Goal: Information Seeking & Learning: Learn about a topic

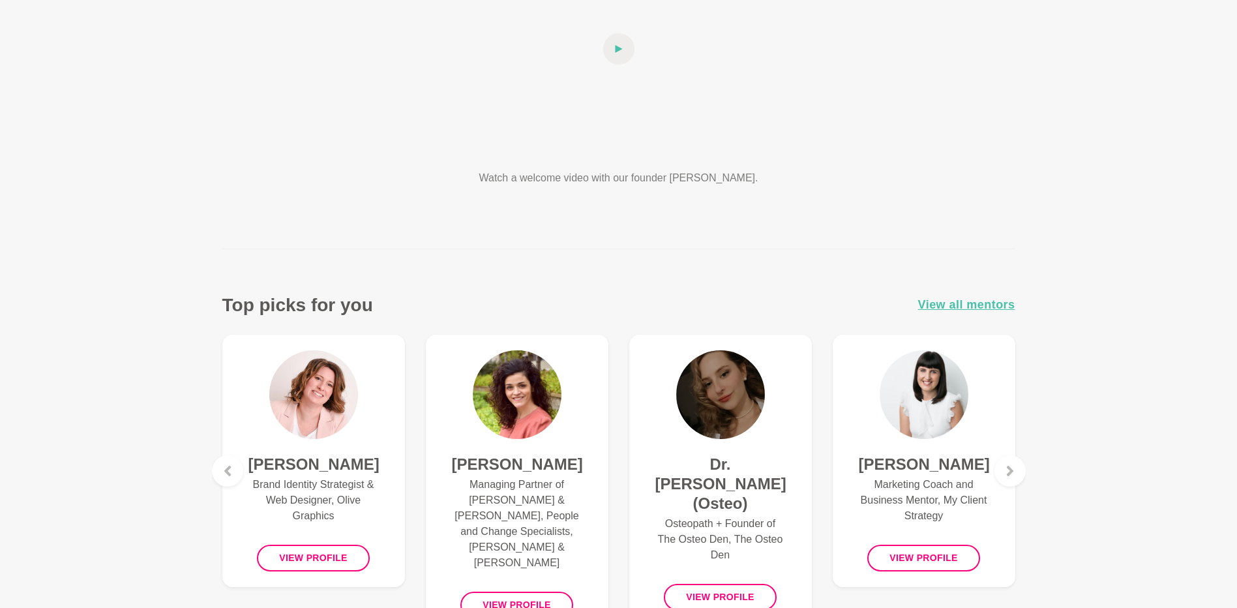
scroll to position [261, 0]
click at [954, 302] on span "View all mentors" at bounding box center [966, 304] width 97 height 19
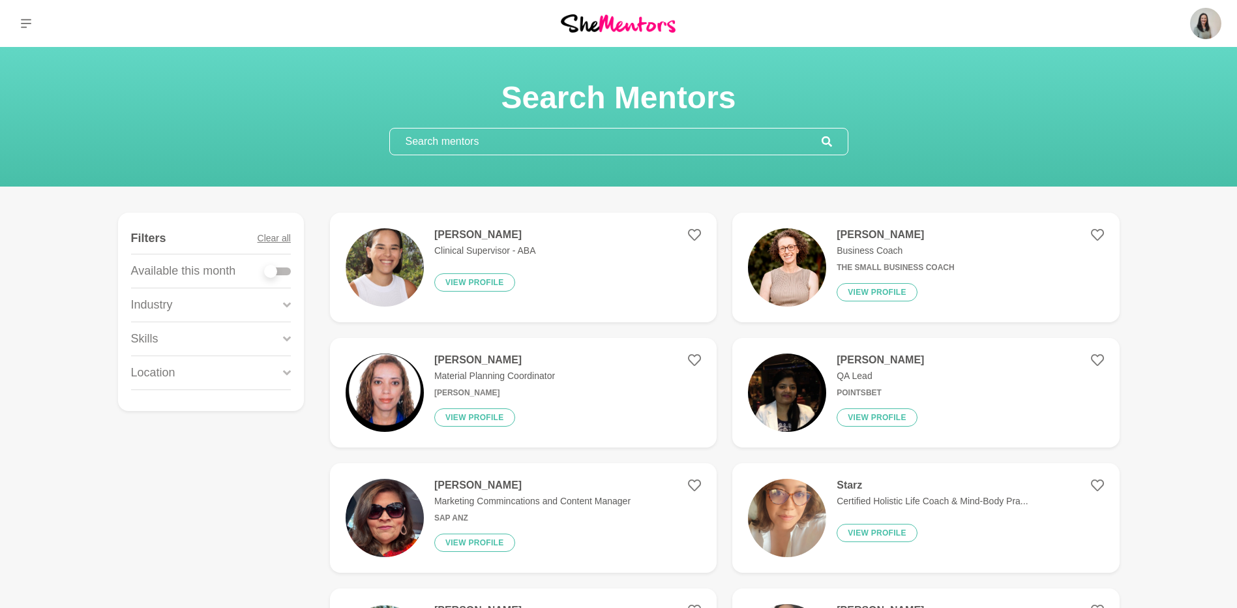
click at [531, 134] on input "text" at bounding box center [606, 141] width 432 height 26
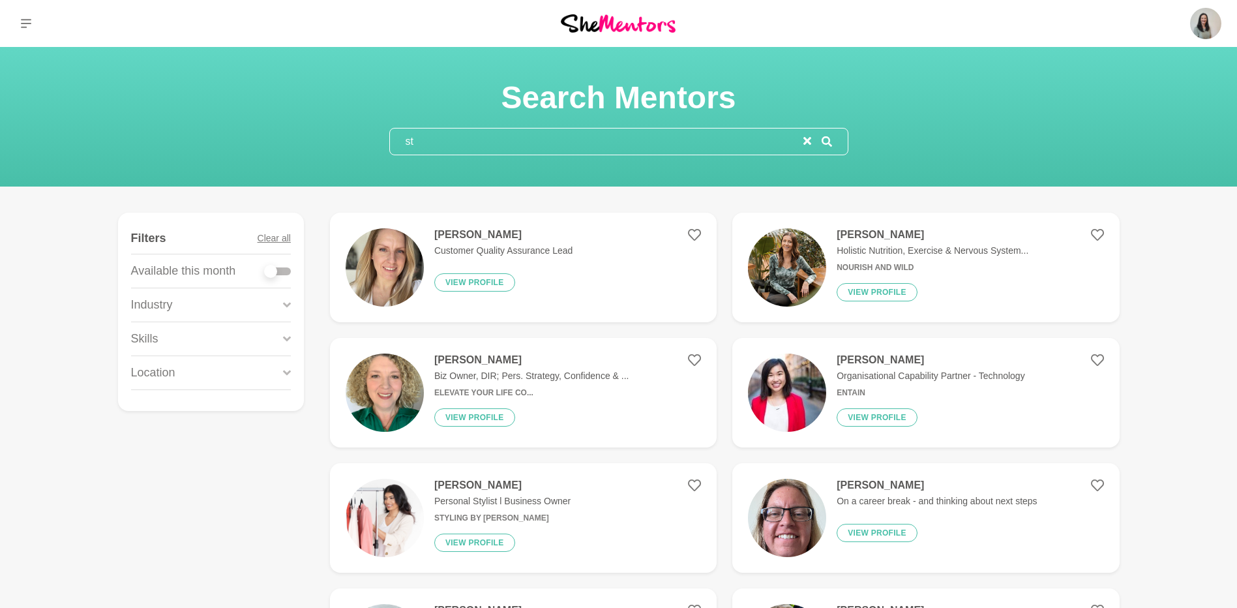
type input "s"
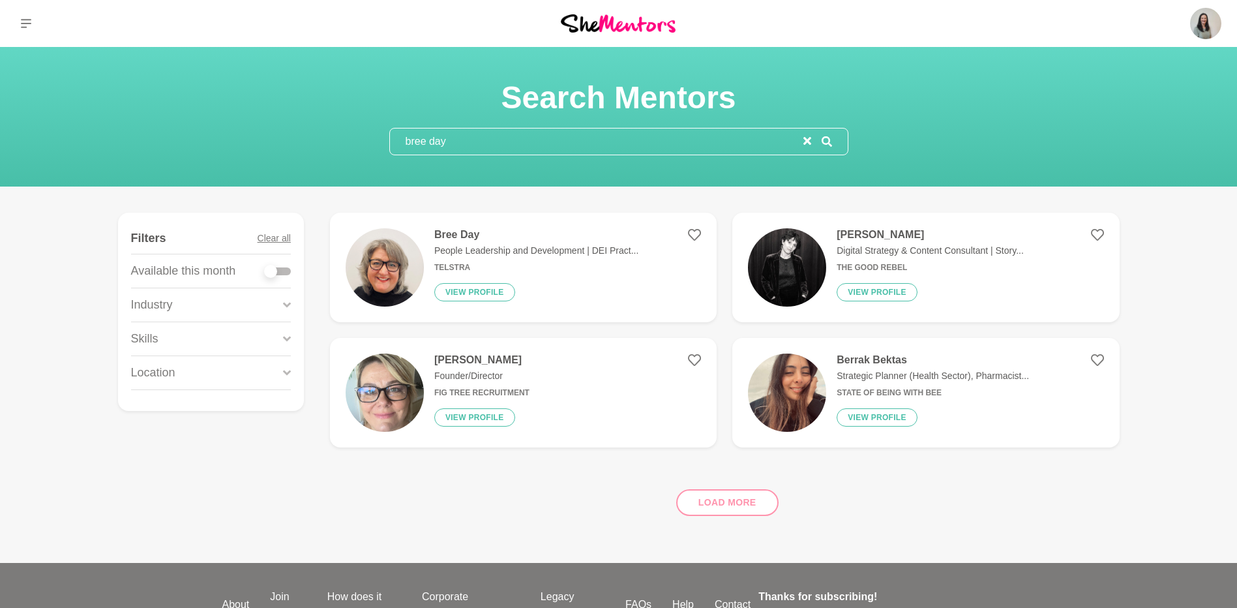
drag, startPoint x: 471, startPoint y: 141, endPoint x: 377, endPoint y: 139, distance: 93.9
click at [377, 139] on section "Search Mentors bree day" at bounding box center [618, 116] width 501 height 77
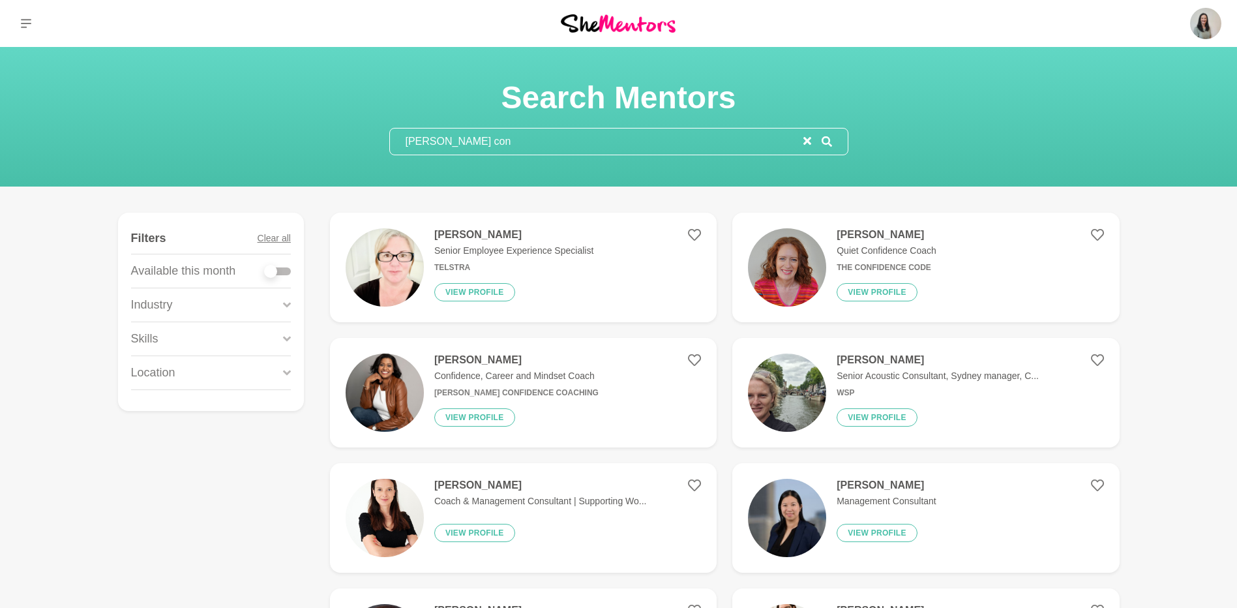
type input "[PERSON_NAME] con"
click at [807, 139] on icon "reset" at bounding box center [807, 141] width 8 height 8
